Goal: Complete application form

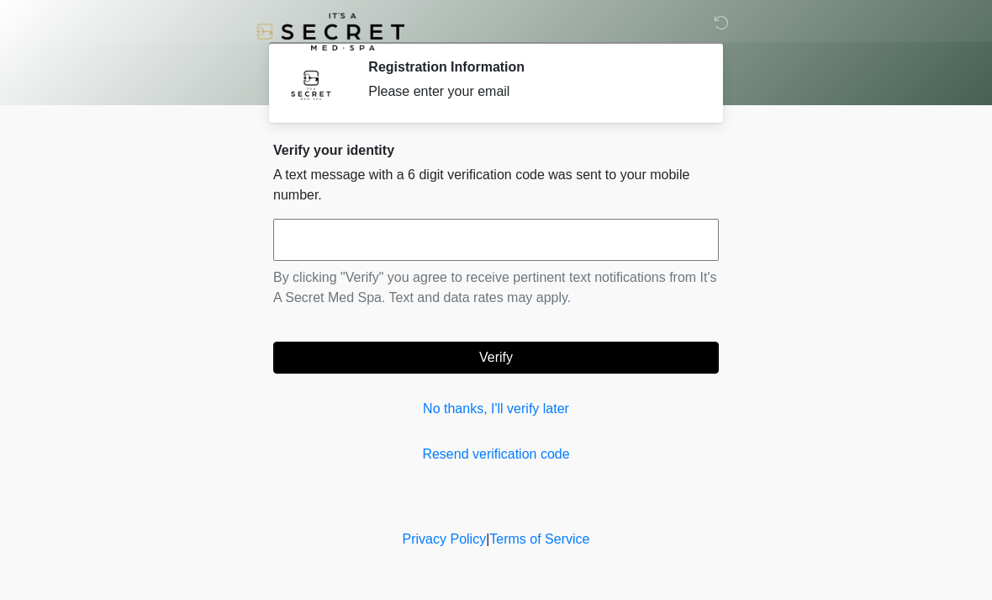
click at [437, 408] on link "No thanks, I'll verify later" at bounding box center [496, 409] width 446 height 20
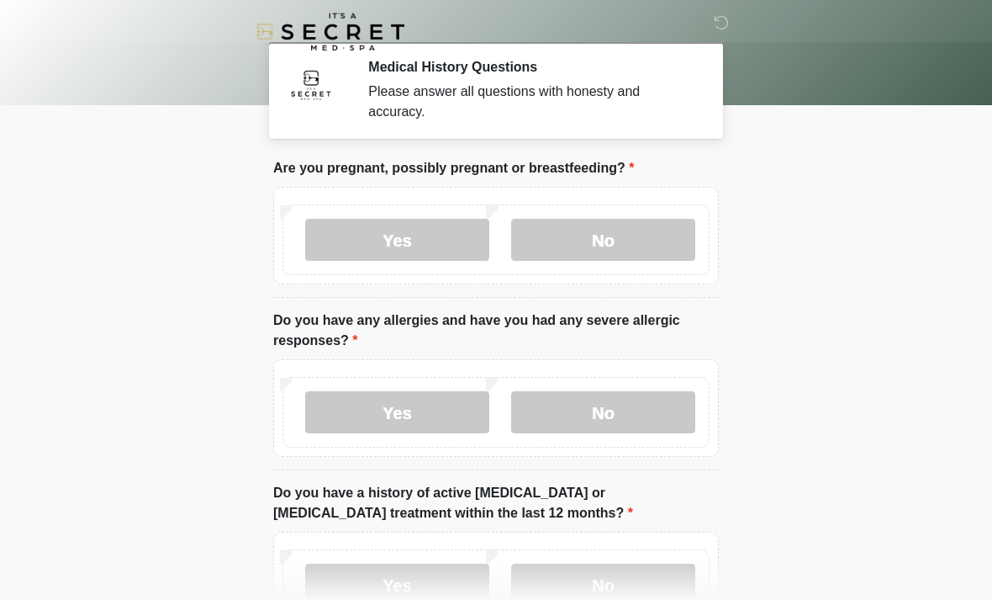
click at [638, 231] on label "No" at bounding box center [603, 240] width 184 height 42
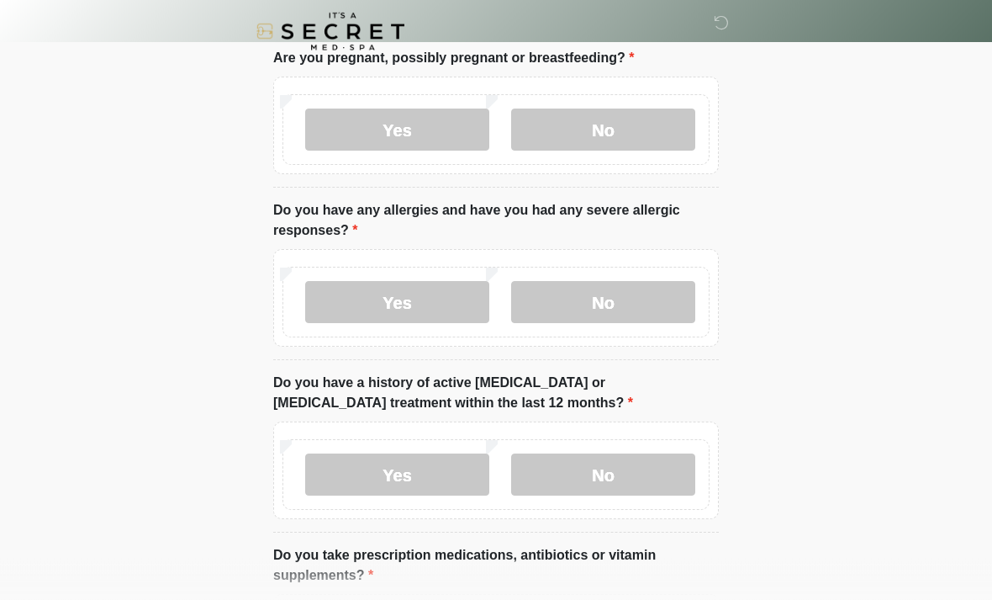
scroll to position [114, 0]
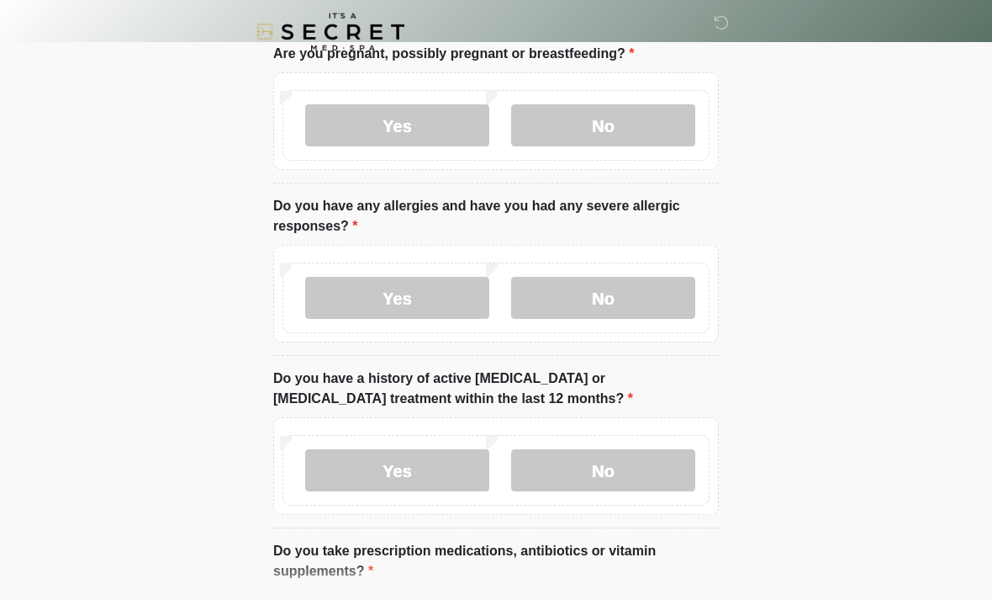
click at [637, 304] on label "No" at bounding box center [603, 298] width 184 height 42
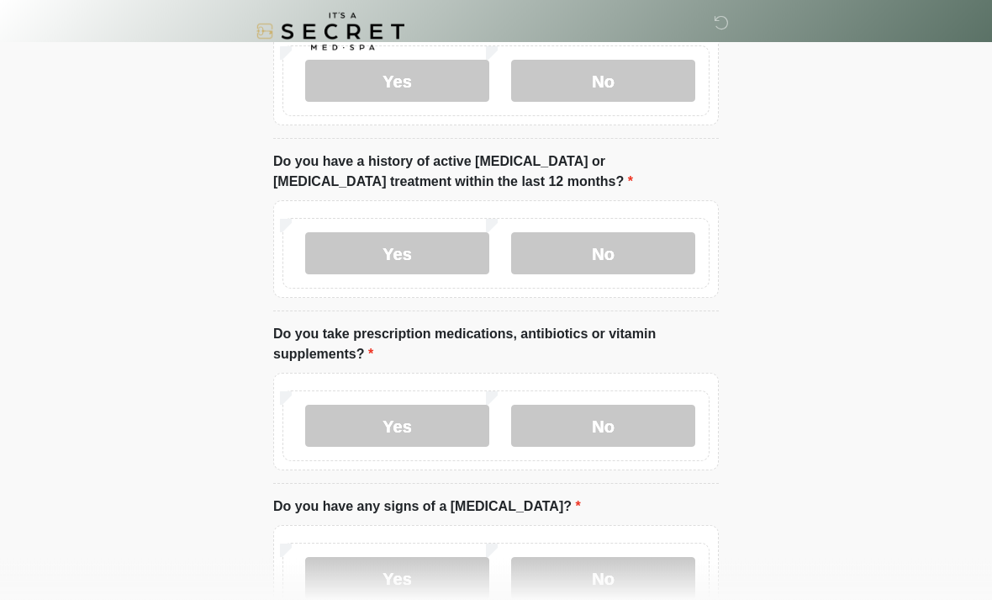
scroll to position [331, 0]
click at [637, 261] on label "No" at bounding box center [603, 253] width 184 height 42
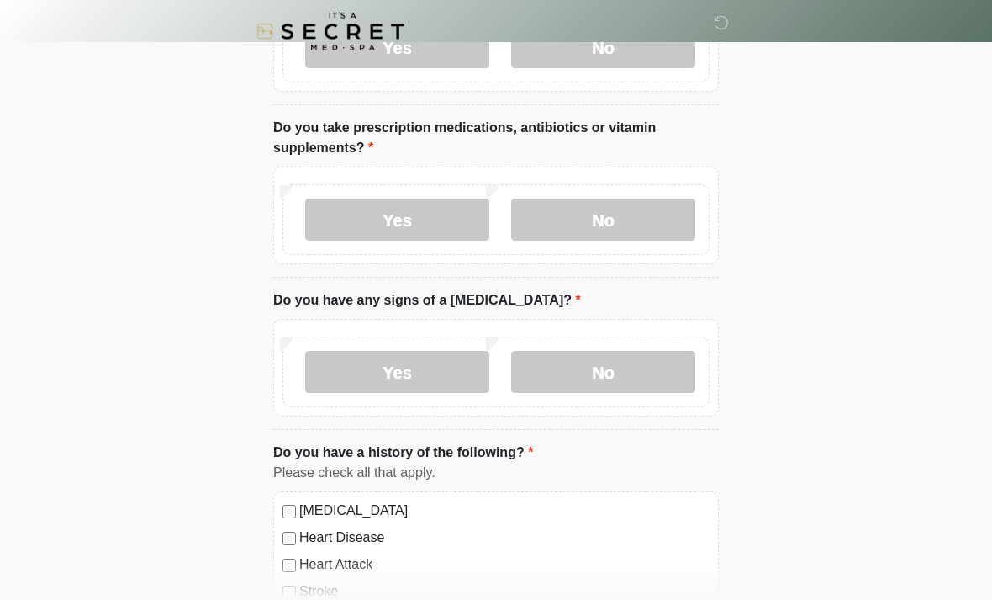
scroll to position [537, 0]
click at [648, 215] on label "No" at bounding box center [603, 219] width 184 height 42
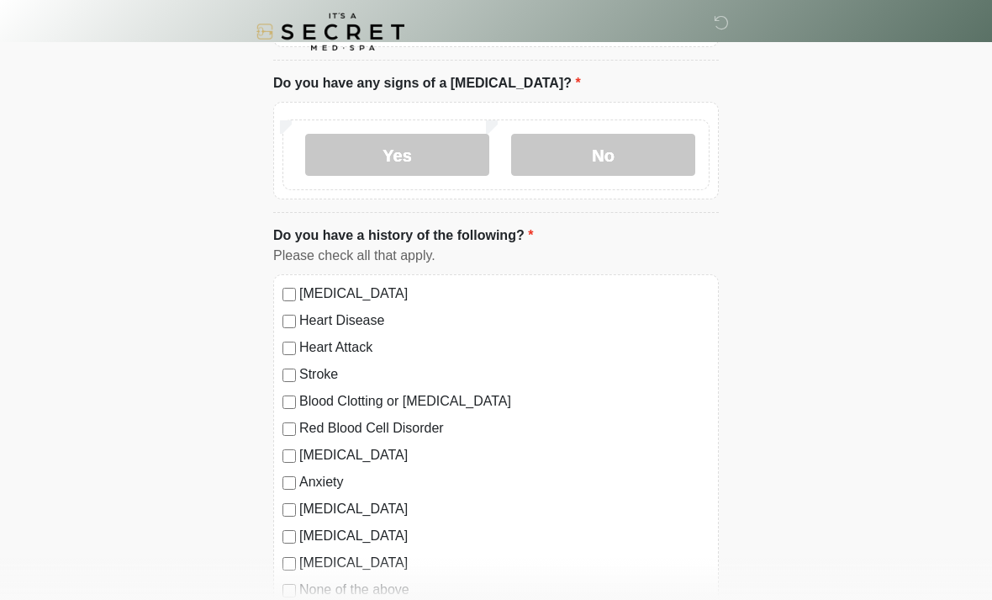
scroll to position [762, 0]
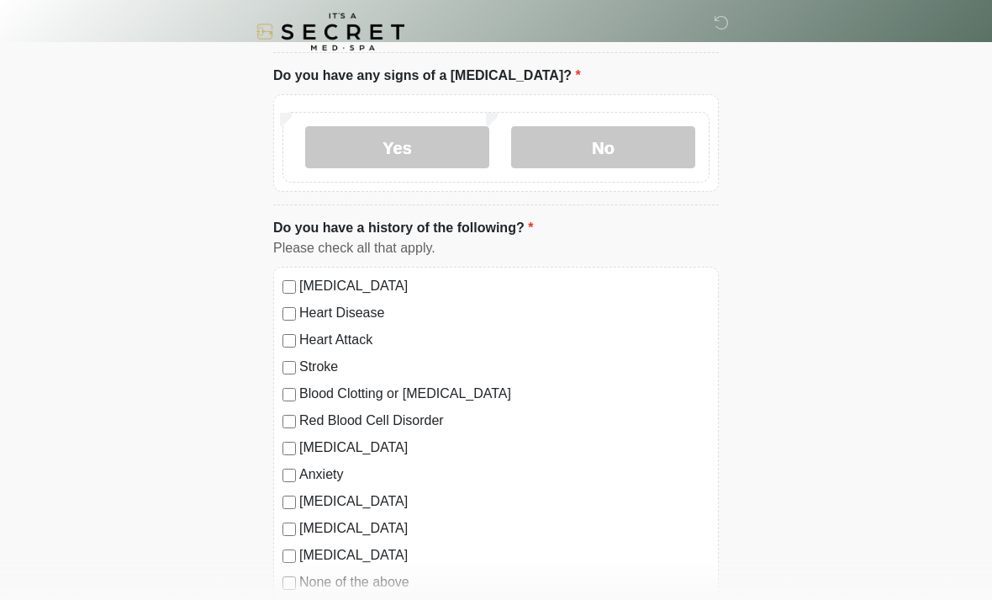
click at [646, 157] on label "No" at bounding box center [603, 147] width 184 height 42
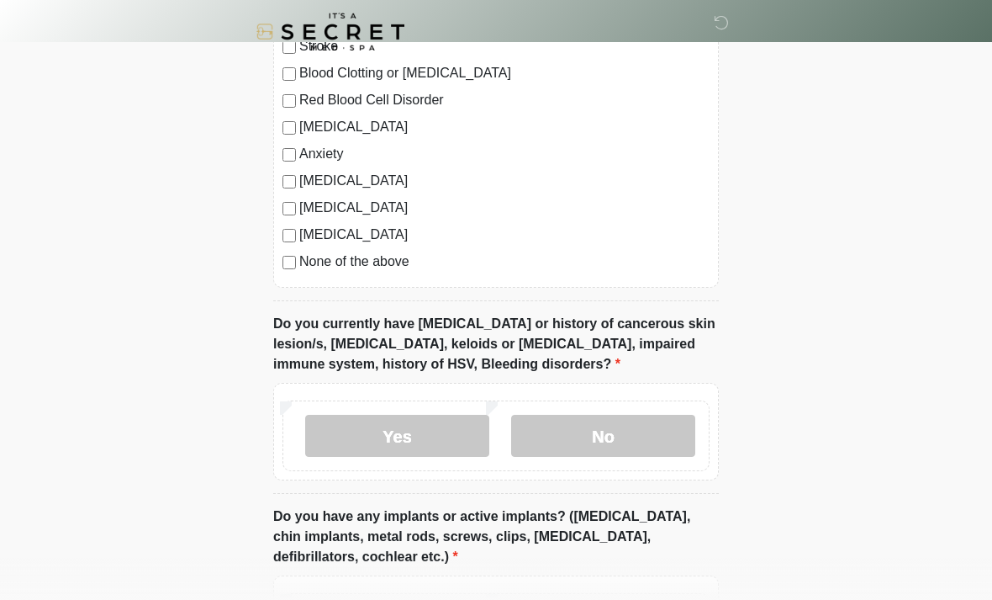
scroll to position [1082, 0]
click at [653, 433] on label "No" at bounding box center [603, 436] width 184 height 42
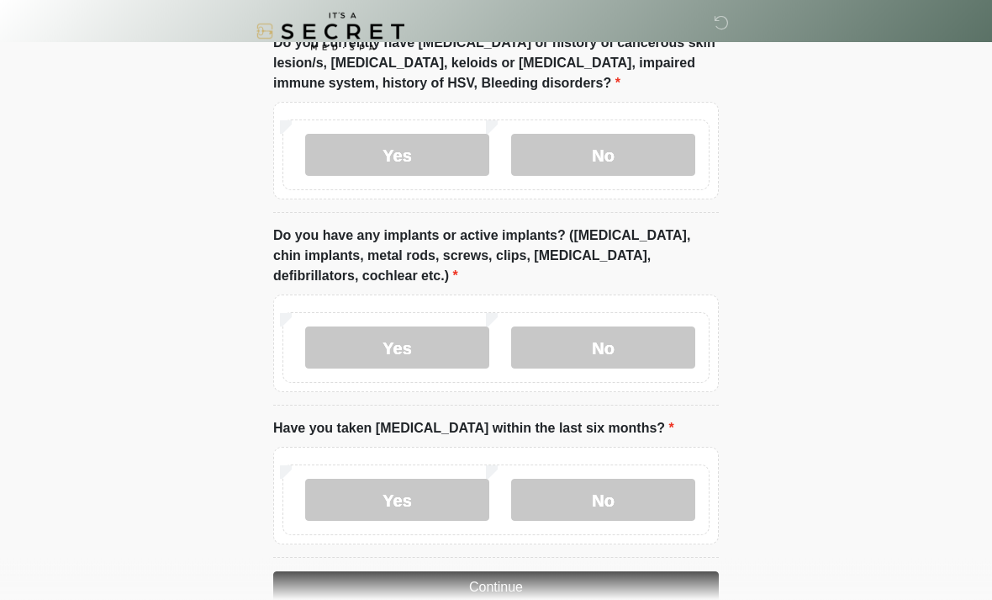
scroll to position [1364, 0]
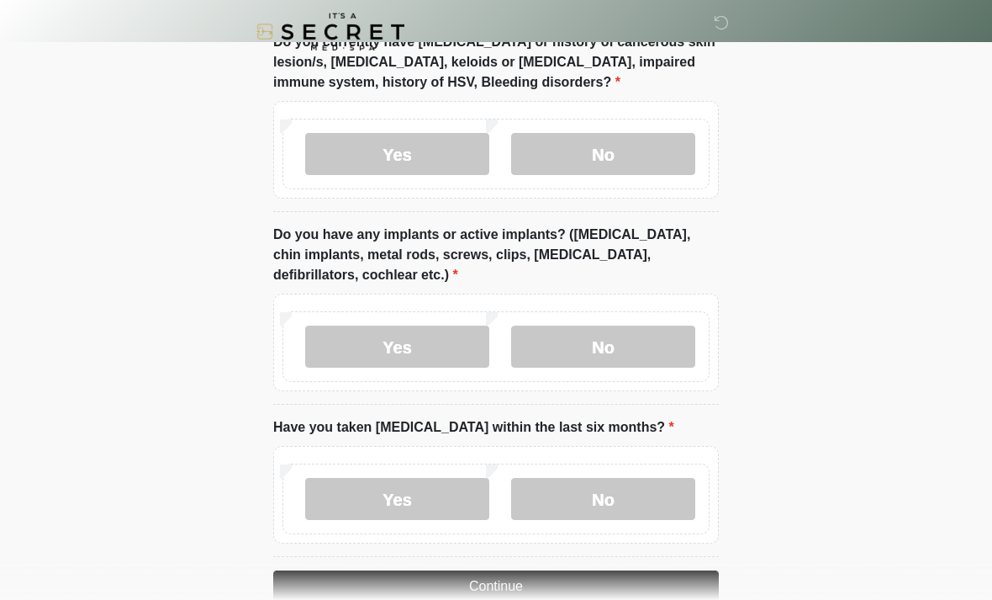
click at [674, 348] on label "No" at bounding box center [603, 346] width 184 height 42
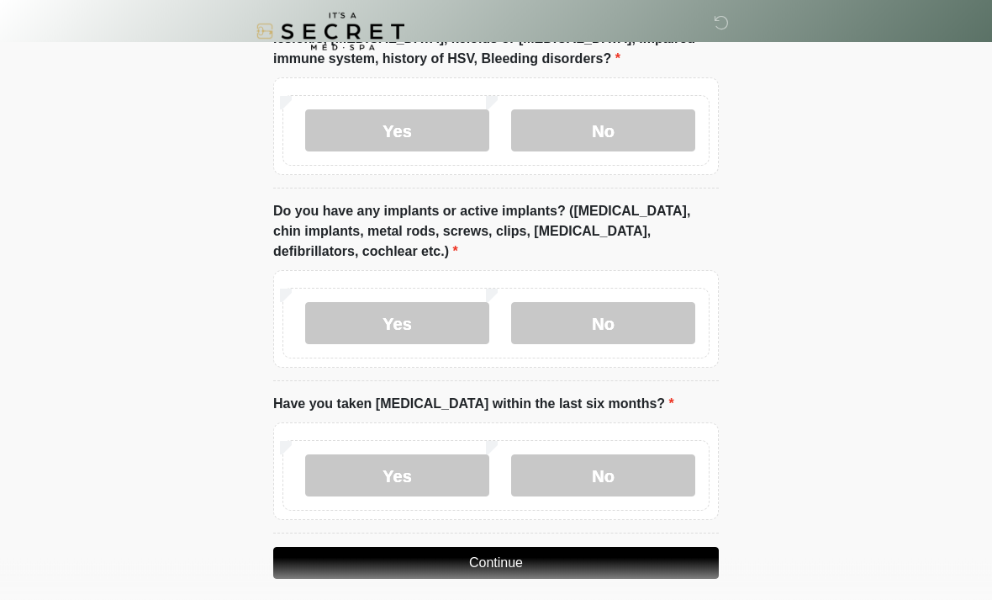
scroll to position [1400, 0]
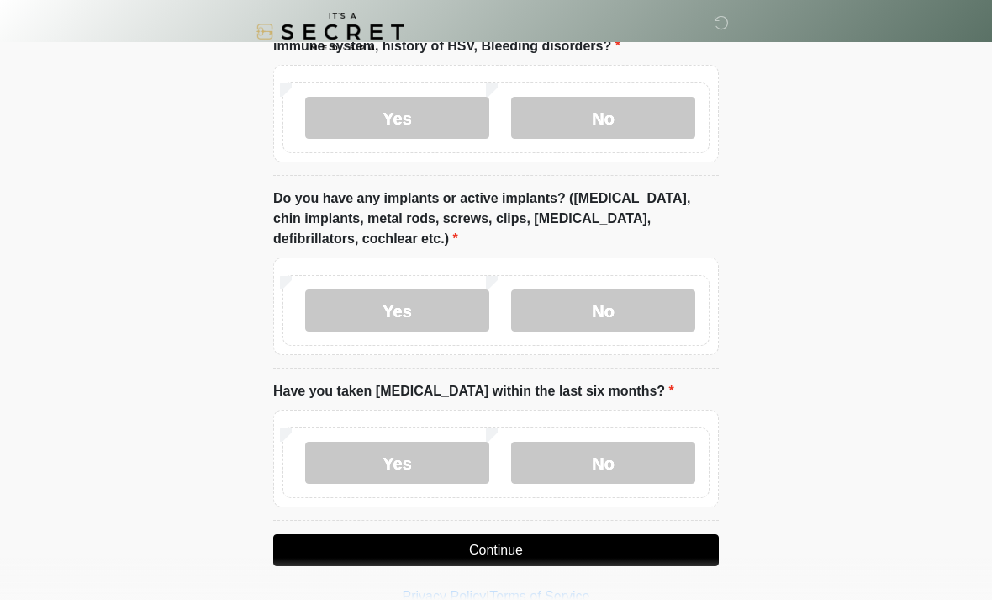
click at [648, 461] on label "No" at bounding box center [603, 462] width 184 height 42
click at [641, 545] on button "Continue" at bounding box center [496, 550] width 446 height 32
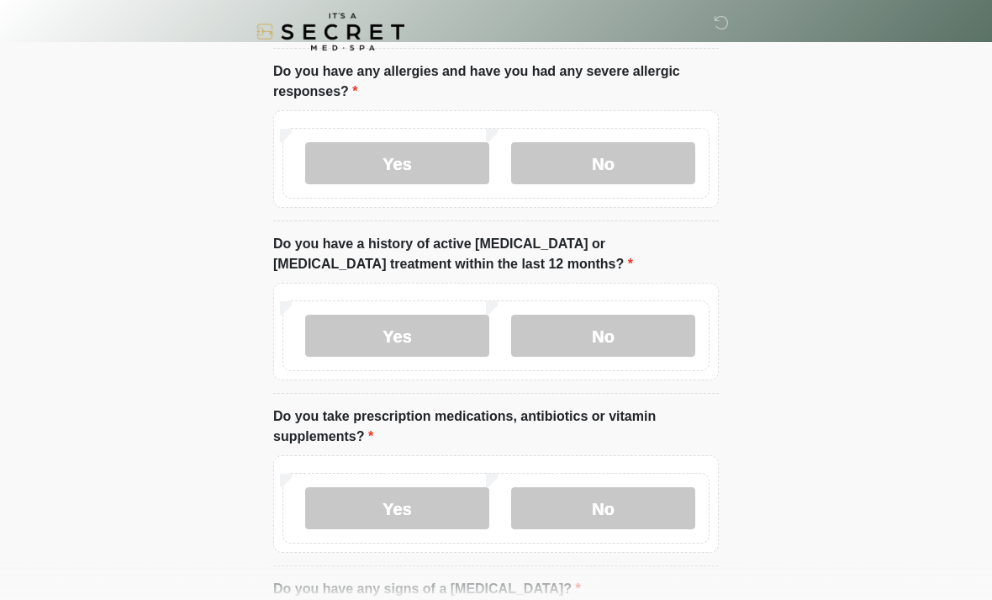
scroll to position [0, 0]
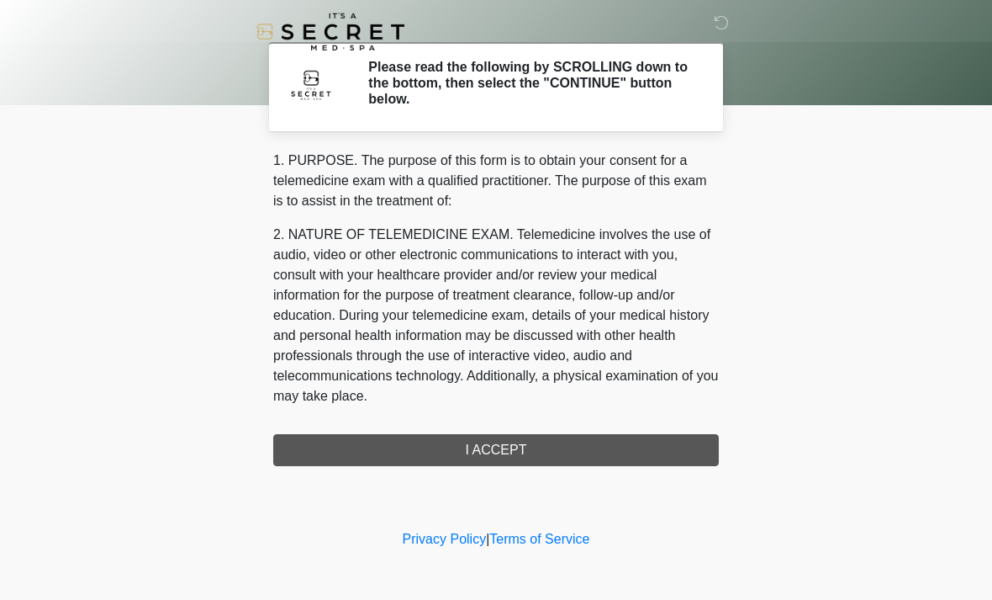
click at [569, 445] on div "1. PURPOSE. The purpose of this form is to obtain your consent for a telemedici…" at bounding box center [496, 308] width 446 height 315
click at [494, 445] on div "1. PURPOSE. The purpose of this form is to obtain your consent for a telemedici…" at bounding box center [496, 308] width 446 height 315
click at [509, 459] on div "1. PURPOSE. The purpose of this form is to obtain your consent for a telemedici…" at bounding box center [496, 308] width 446 height 315
click at [509, 436] on div "1. PURPOSE. The purpose of this form is to obtain your consent for a telemedici…" at bounding box center [496, 308] width 446 height 315
click at [503, 453] on div "1. PURPOSE. The purpose of this form is to obtain your consent for a telemedici…" at bounding box center [496, 308] width 446 height 315
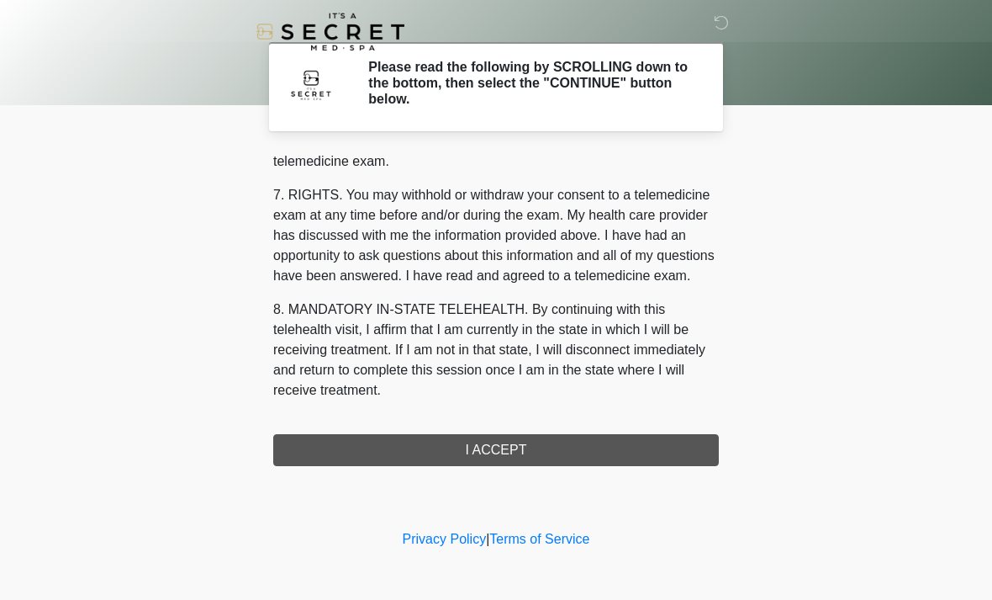
scroll to position [712, 0]
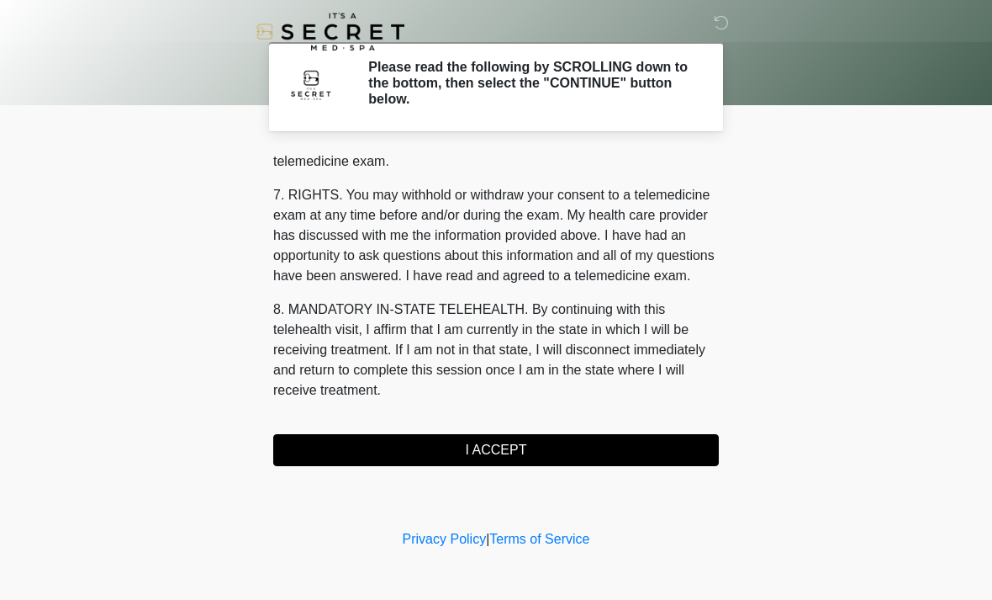
click at [482, 456] on button "I ACCEPT" at bounding box center [496, 450] width 446 height 32
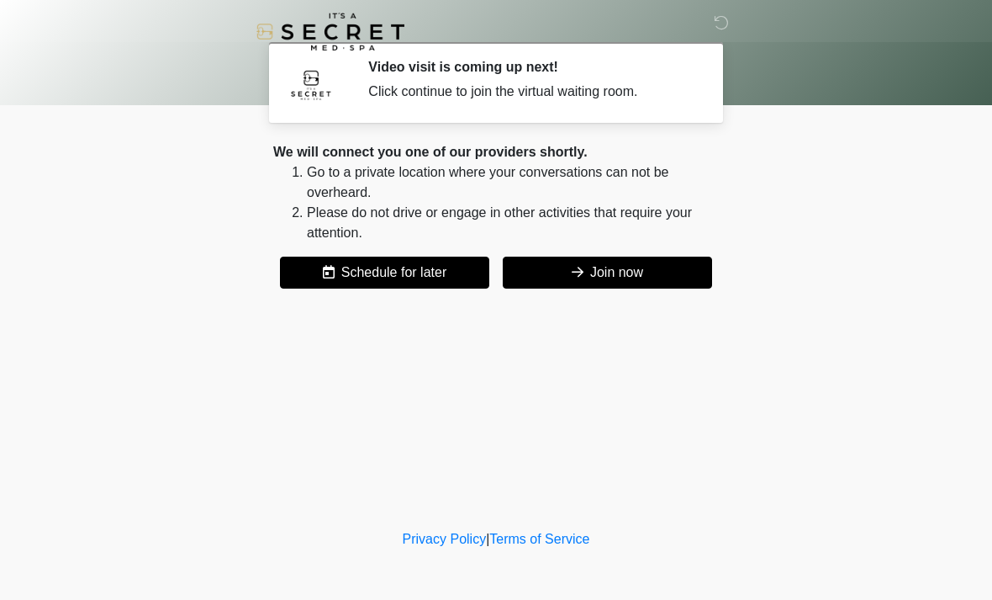
click at [607, 288] on button "Join now" at bounding box center [607, 272] width 209 height 32
